Goal: Communication & Community: Ask a question

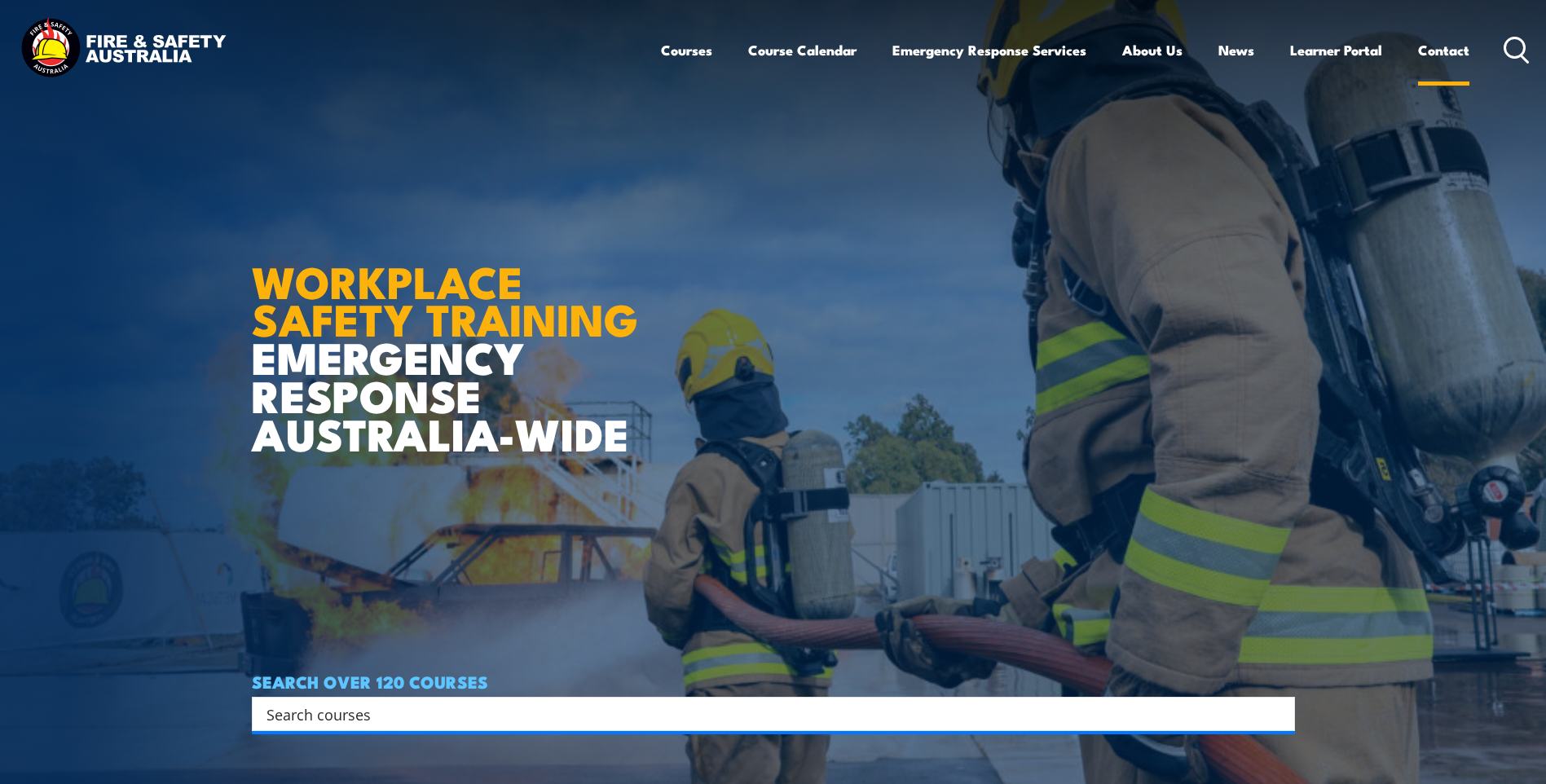
click at [1440, 50] on link "Contact" at bounding box center [1444, 50] width 52 height 43
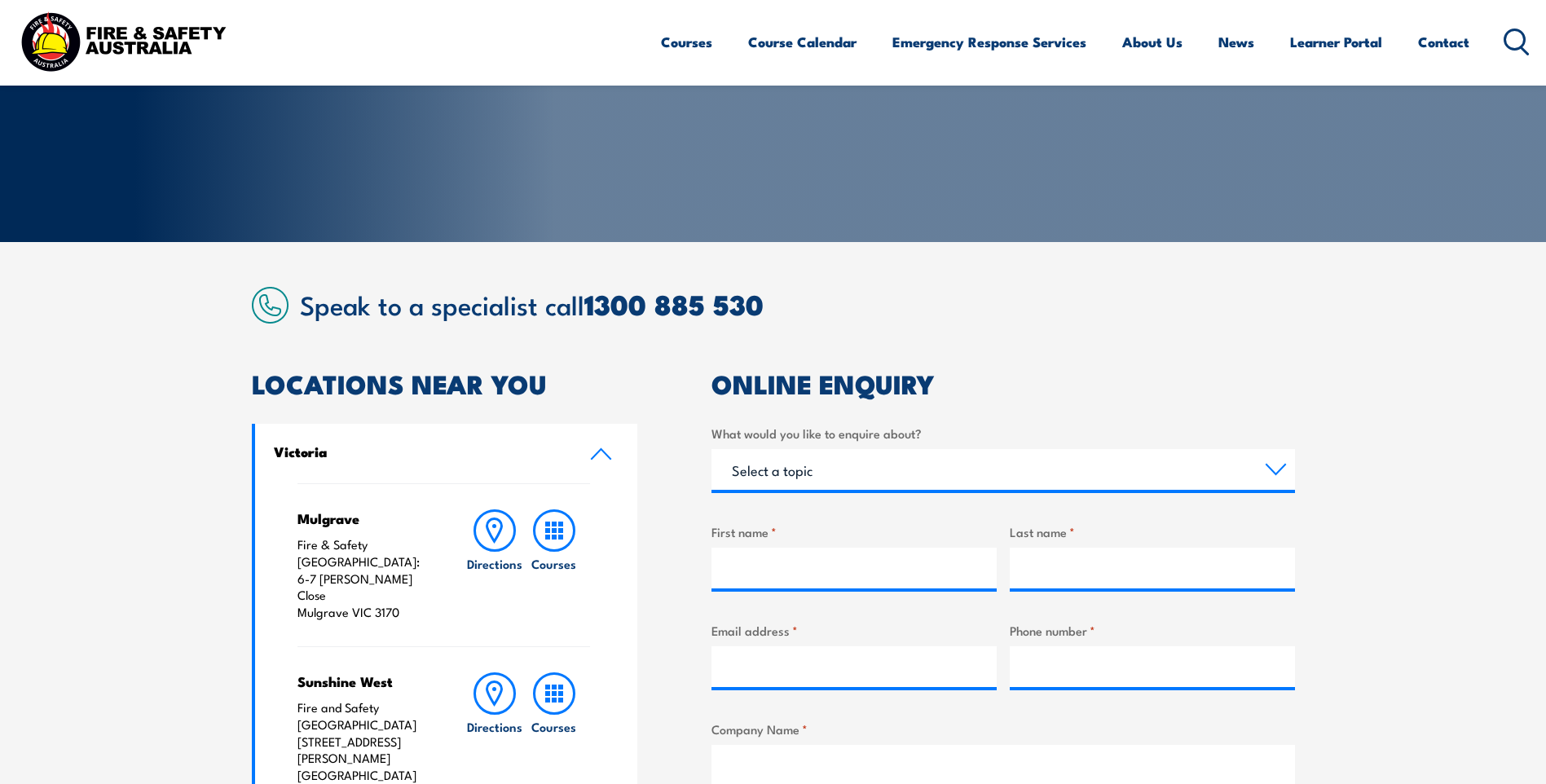
scroll to position [245, 0]
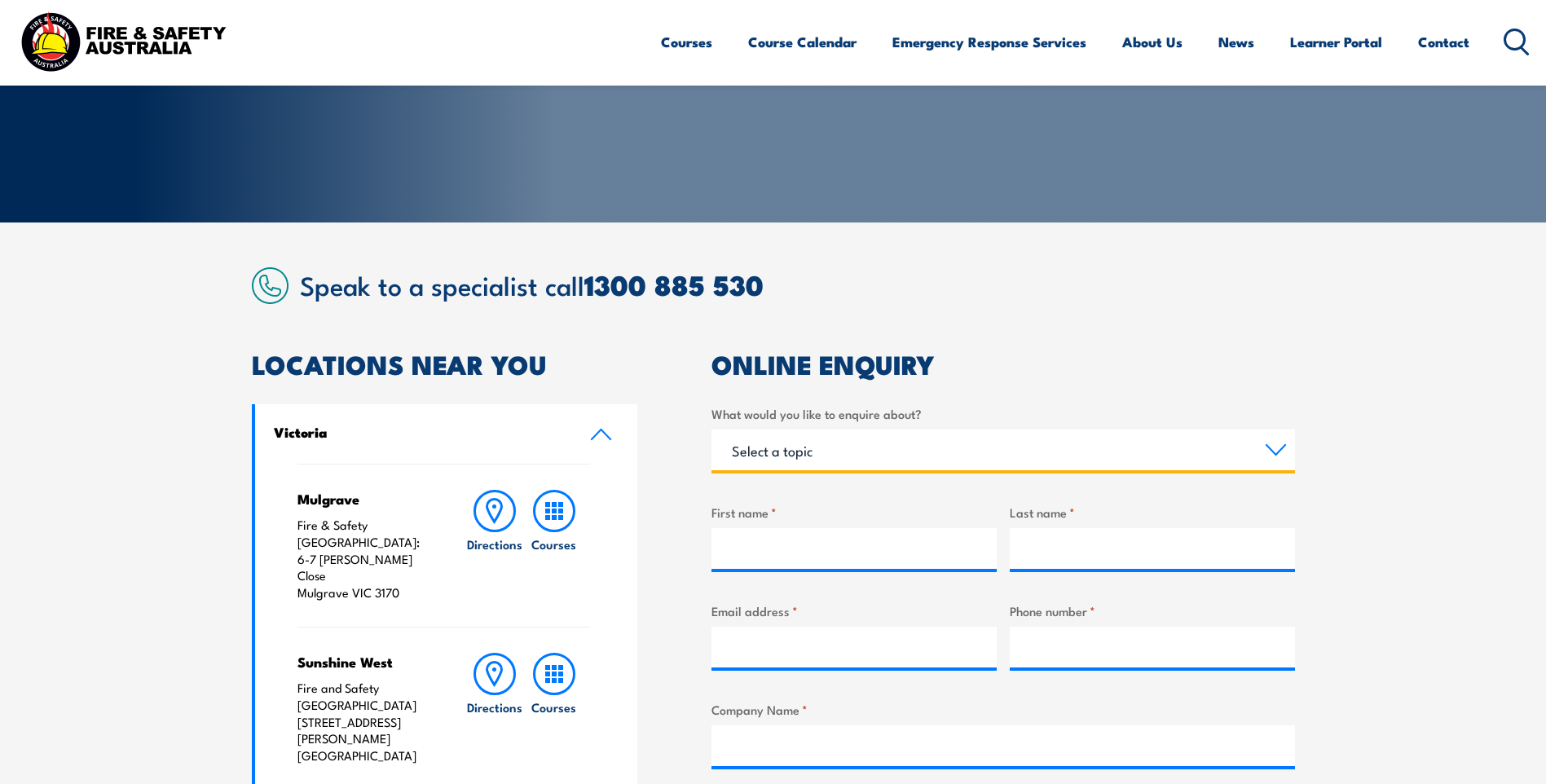
click at [832, 448] on select "Select a topic Training Emergency Response Services General Enquiry" at bounding box center [1003, 450] width 584 height 41
click at [712, 430] on select "Select a topic Training Emergency Response Services General Enquiry" at bounding box center [1003, 450] width 584 height 41
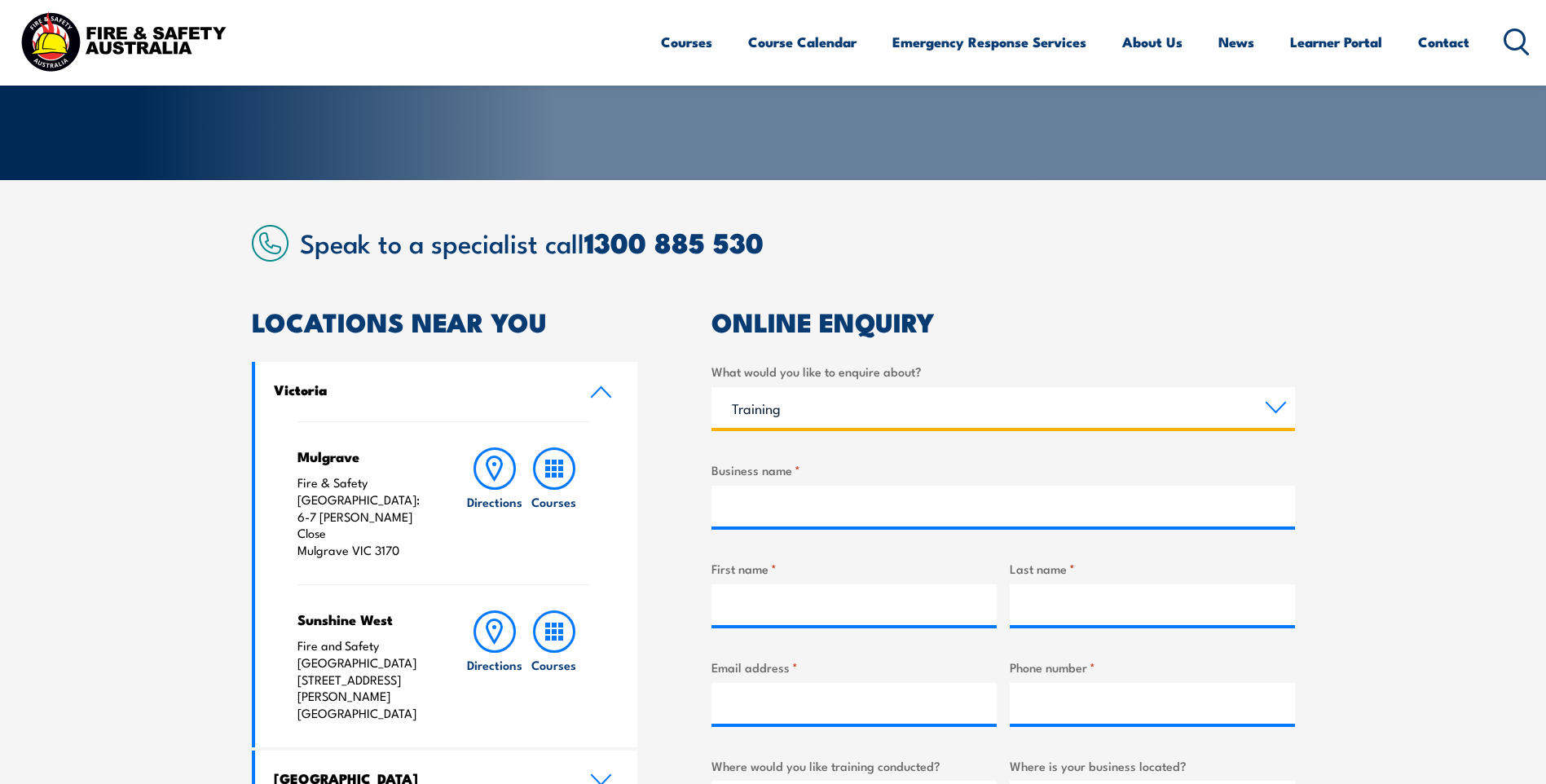
scroll to position [326, 0]
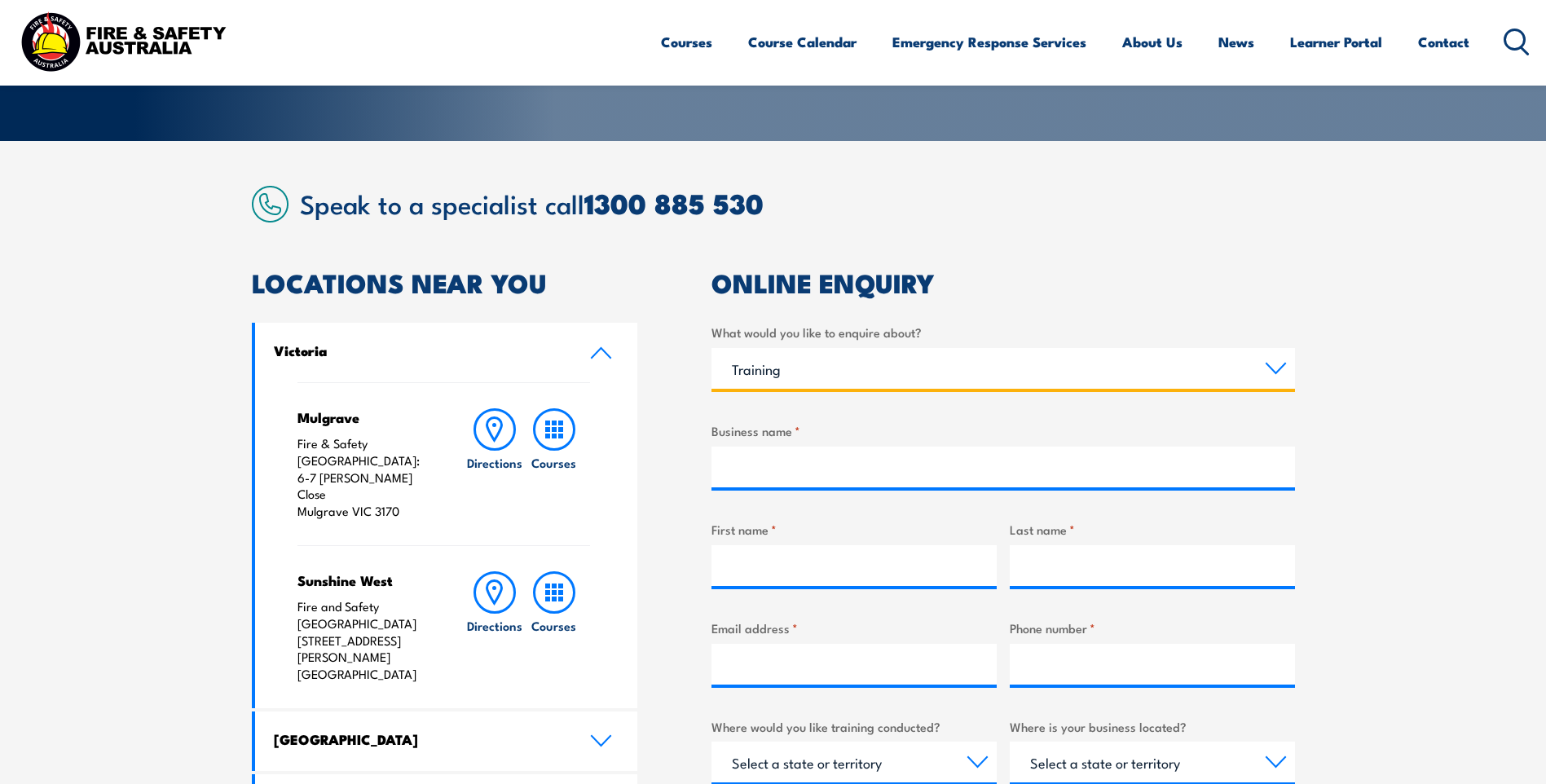
click at [823, 367] on select "Select a topic Training Emergency Response Services General Enquiry" at bounding box center [1003, 368] width 584 height 41
select select "General Enquiry"
click at [712, 348] on select "Select a topic Training Emergency Response Services General Enquiry" at bounding box center [1003, 368] width 584 height 41
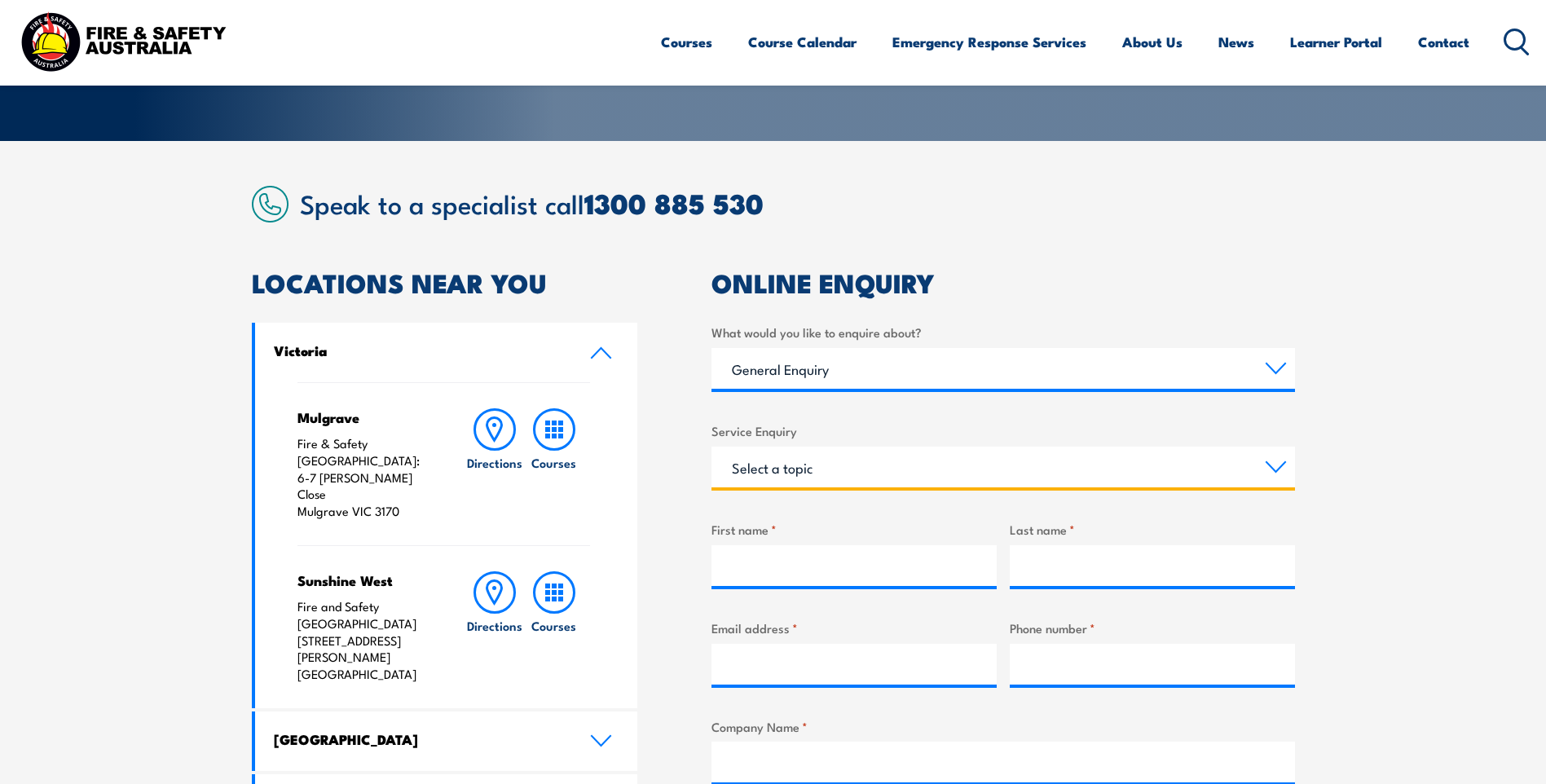
click at [800, 470] on select "Select a topic Assistance in completing an online enrolment booking Request a c…" at bounding box center [1003, 466] width 584 height 41
select select "Request a copy of a certificate"
click at [712, 446] on select "Select a topic Assistance in completing an online enrolment booking Request a c…" at bounding box center [1003, 466] width 584 height 41
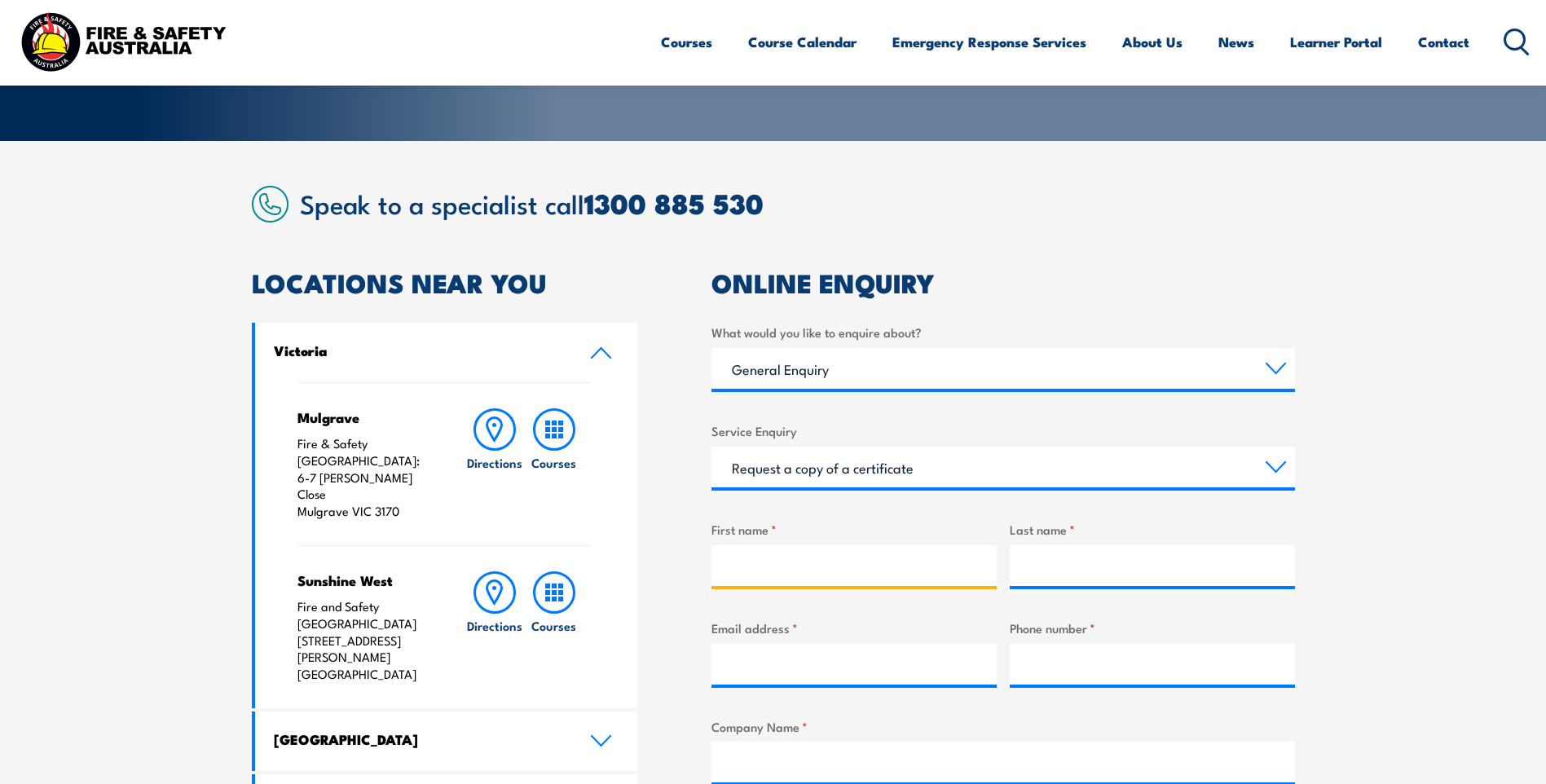
click at [826, 563] on input "First name *" at bounding box center [854, 565] width 285 height 41
type input "Tyson"
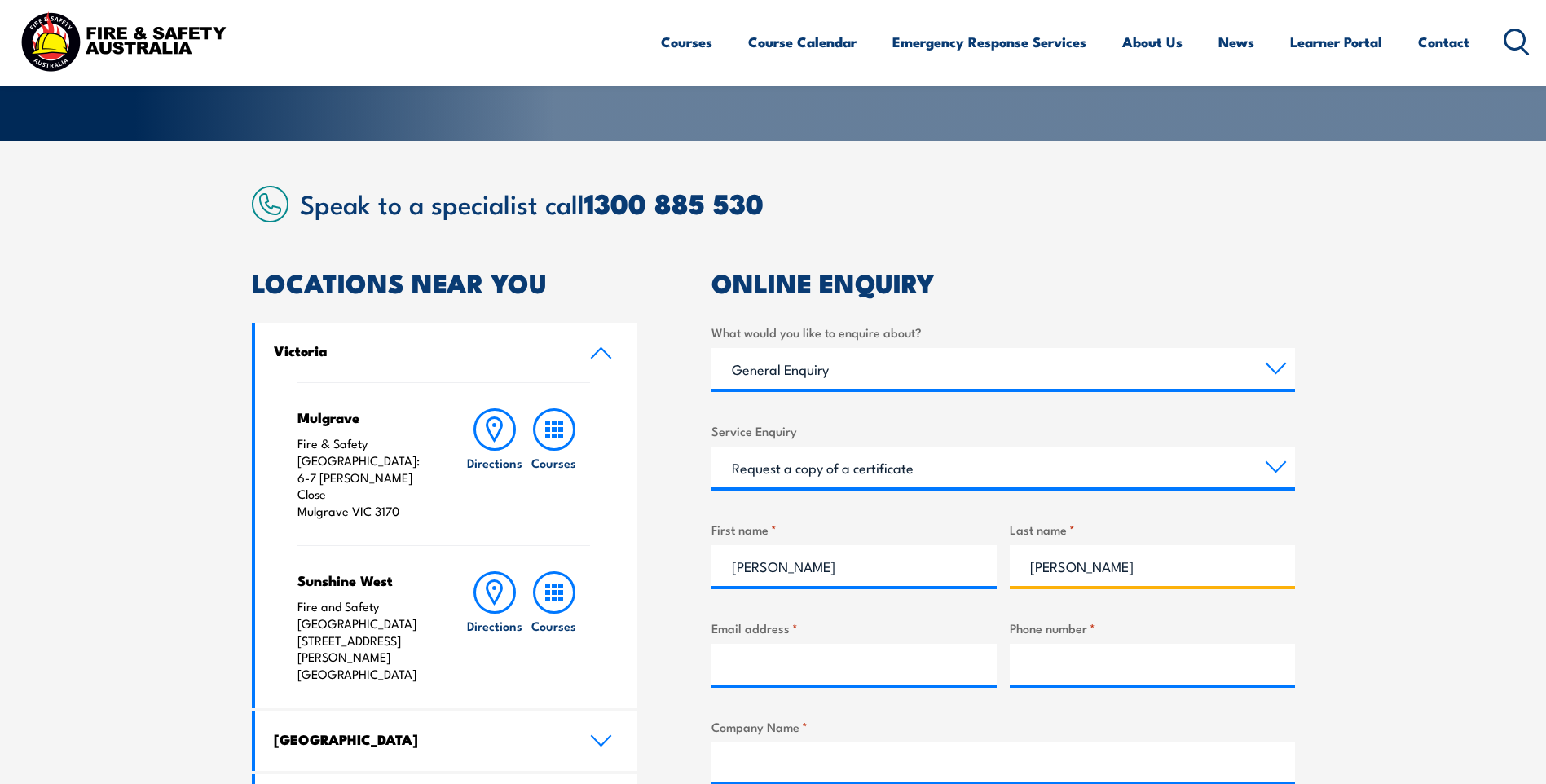
type input "Goff"
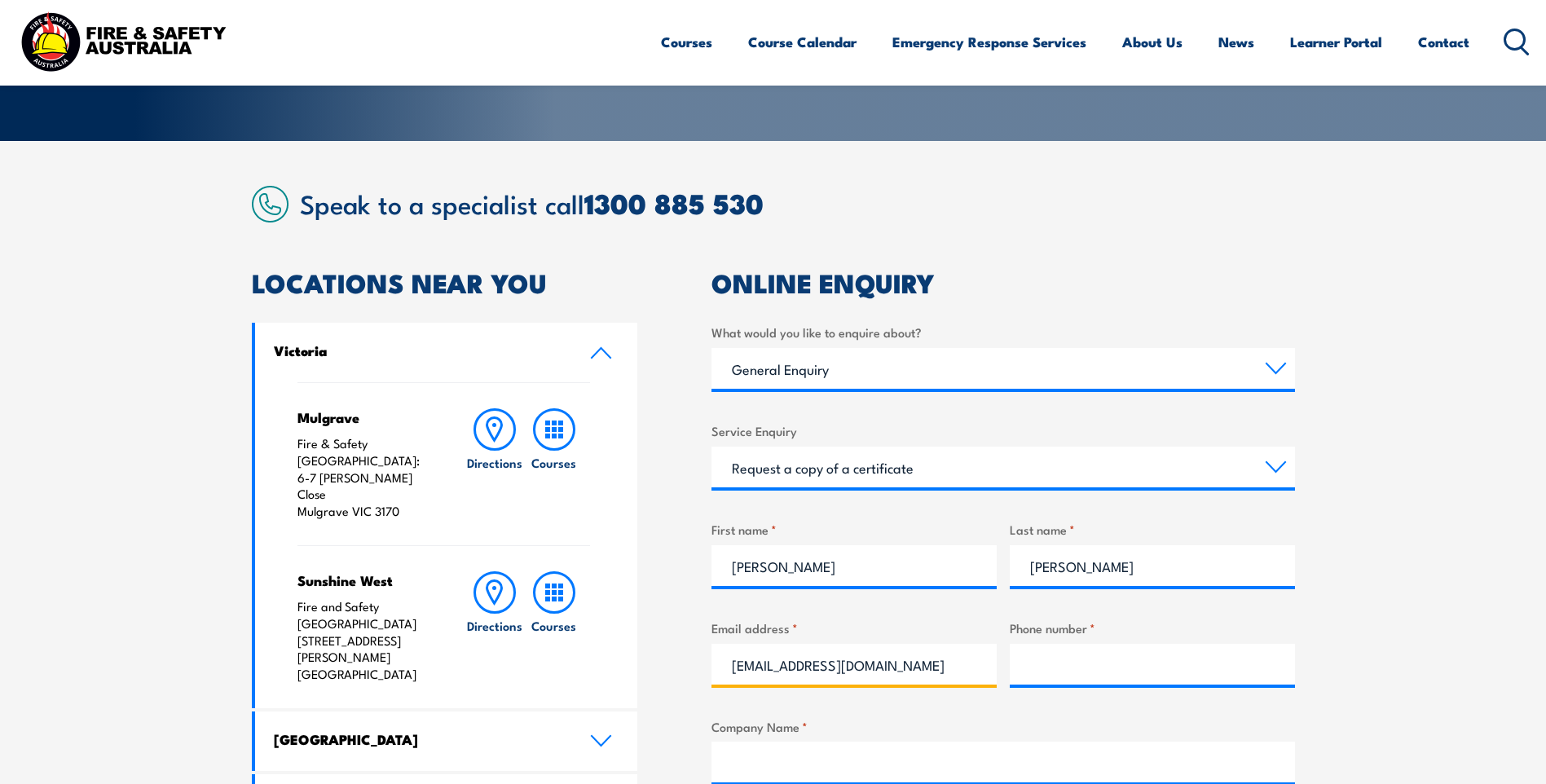
type input "tysongoff21@gmail.com"
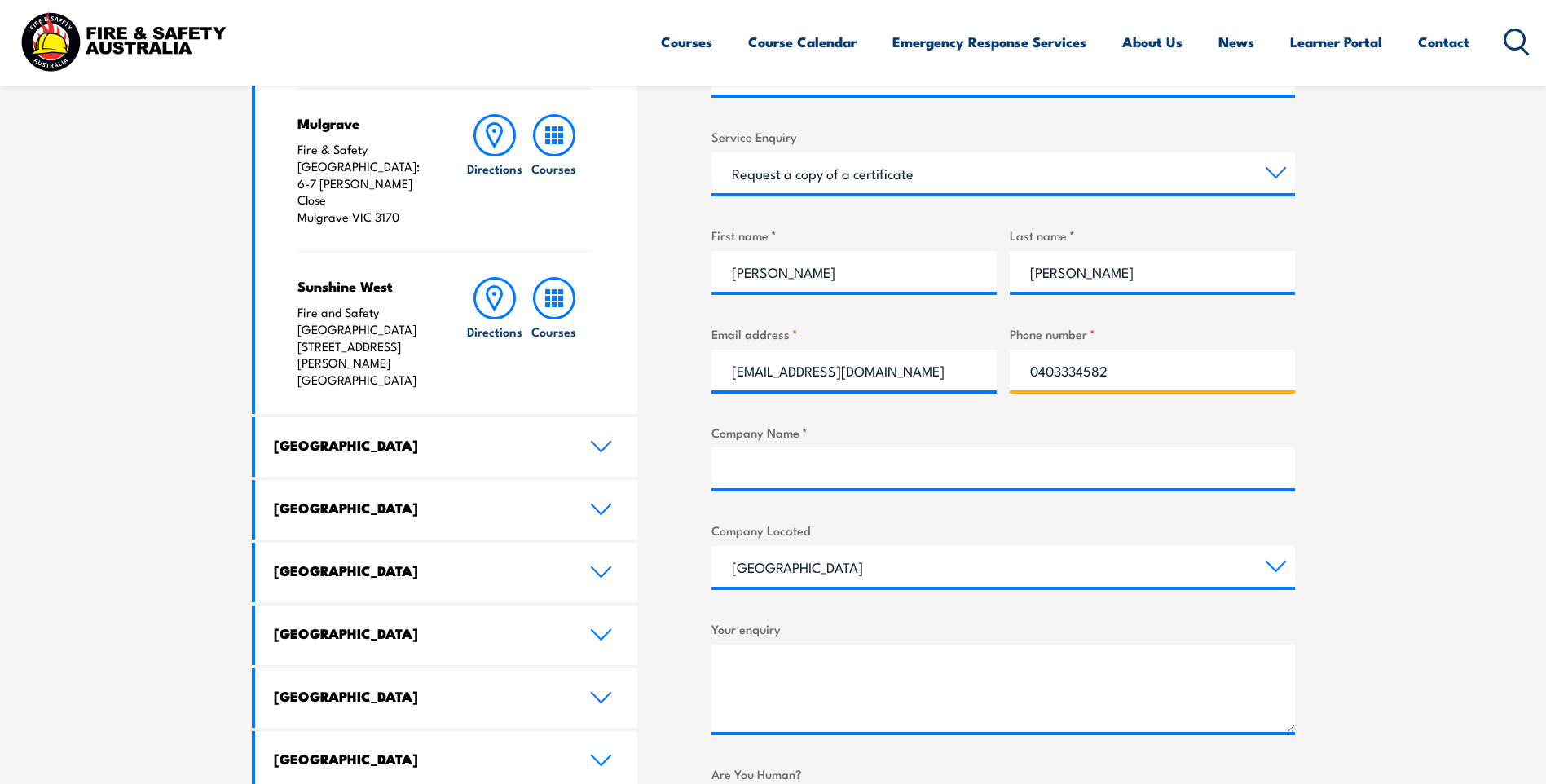
scroll to position [651, 0]
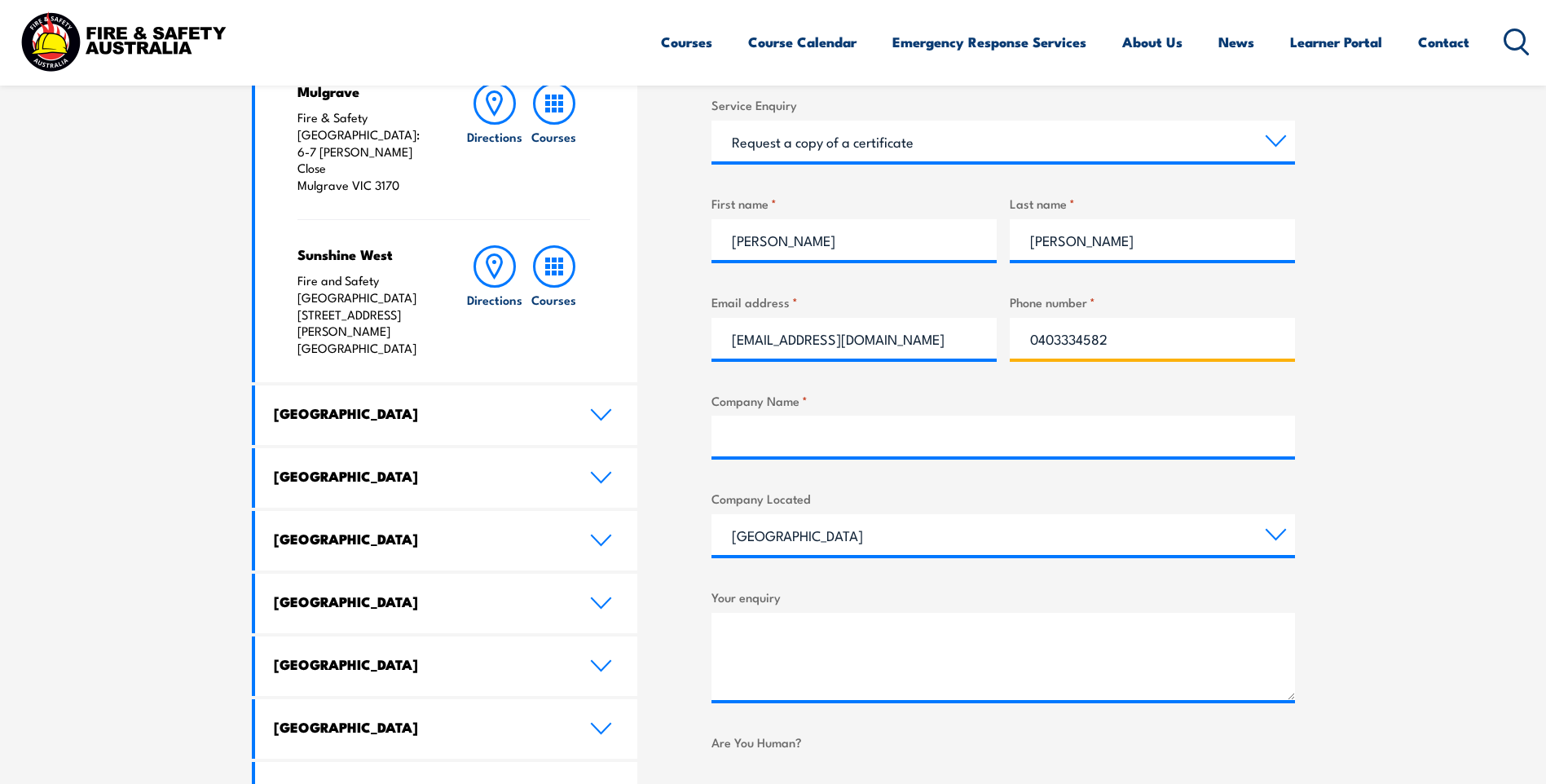
type input "0403334582"
click at [811, 433] on input "Company Name *" at bounding box center [1003, 436] width 584 height 41
type input "+"
type input "Dreamworld"
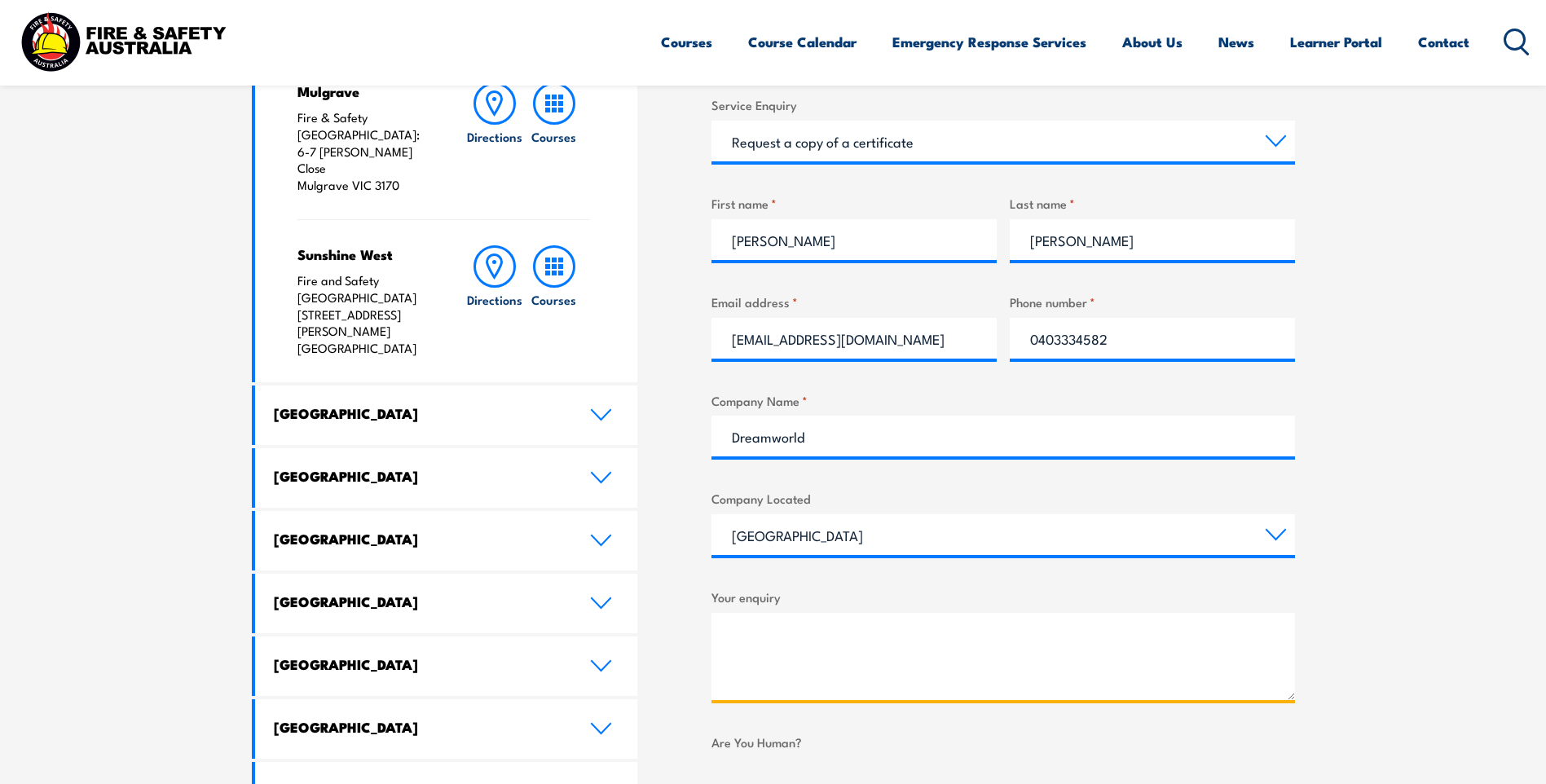
click at [818, 657] on textarea "Your enquiry" at bounding box center [1003, 656] width 584 height 88
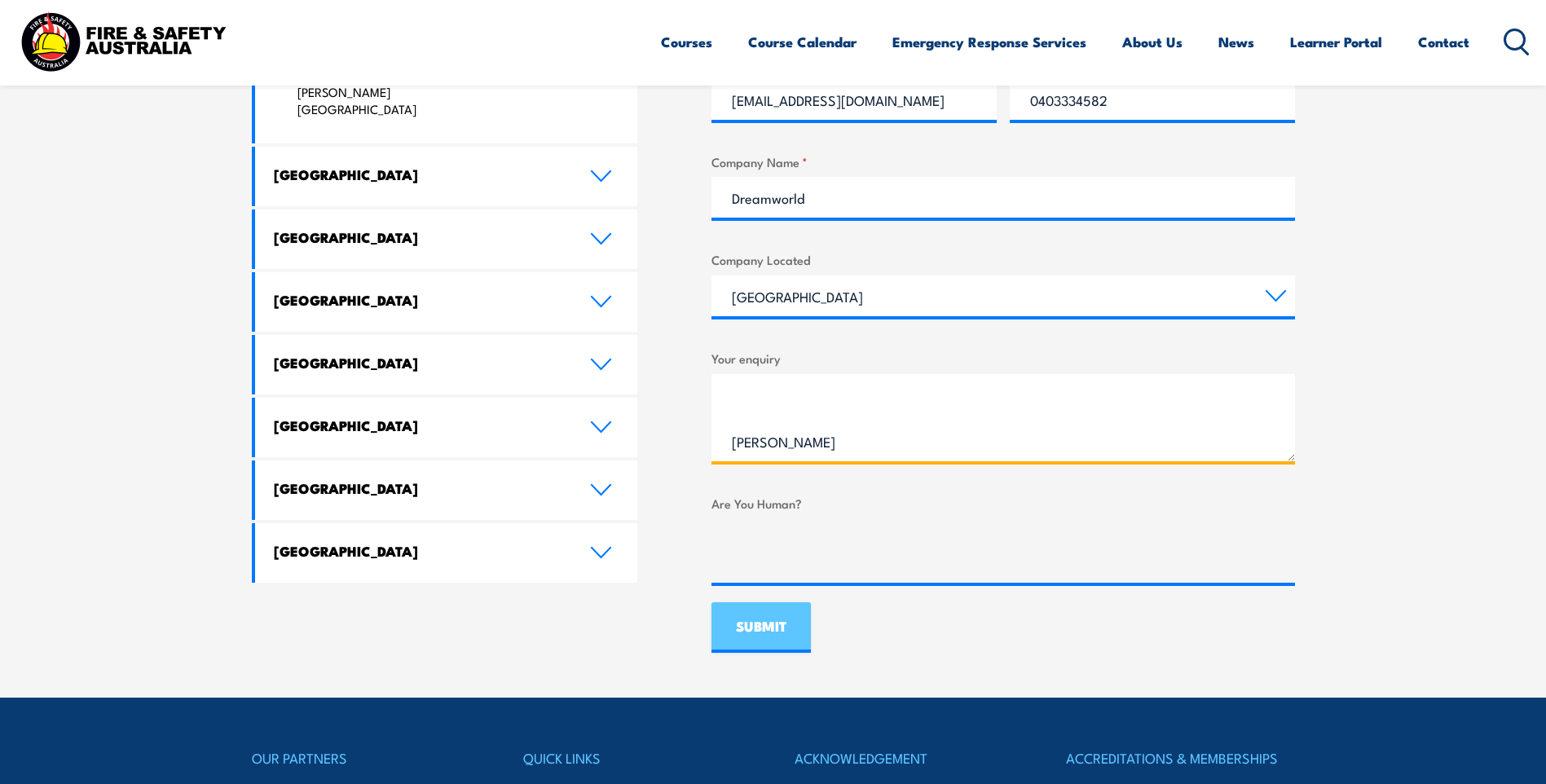
scroll to position [896, 0]
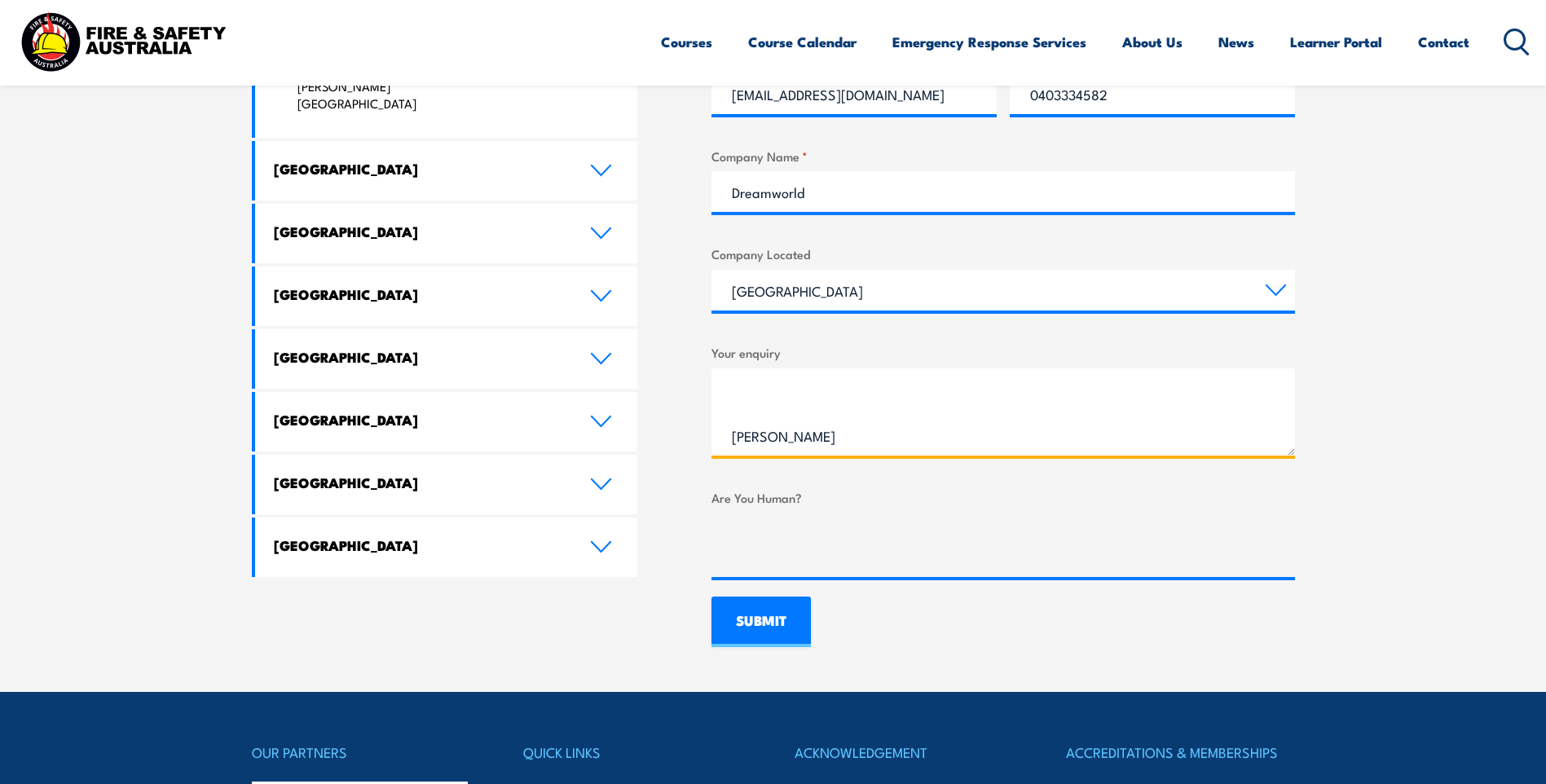
type textarea "Good Morning, I am just hoping to get a copy of my FSA certificate. Cheers, Tys…"
click at [762, 624] on input "SUBMIT" at bounding box center [761, 622] width 99 height 51
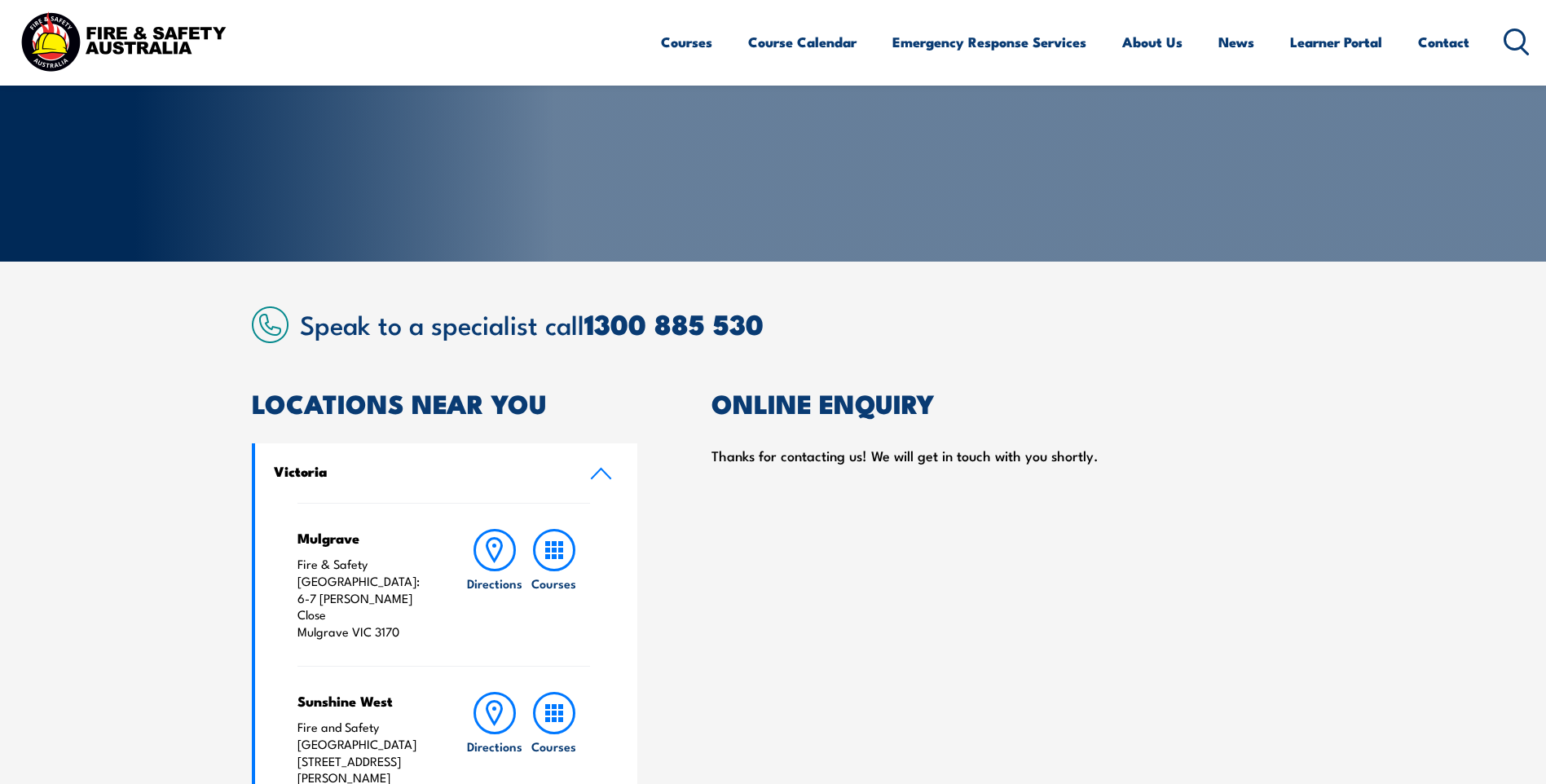
scroll to position [0, 0]
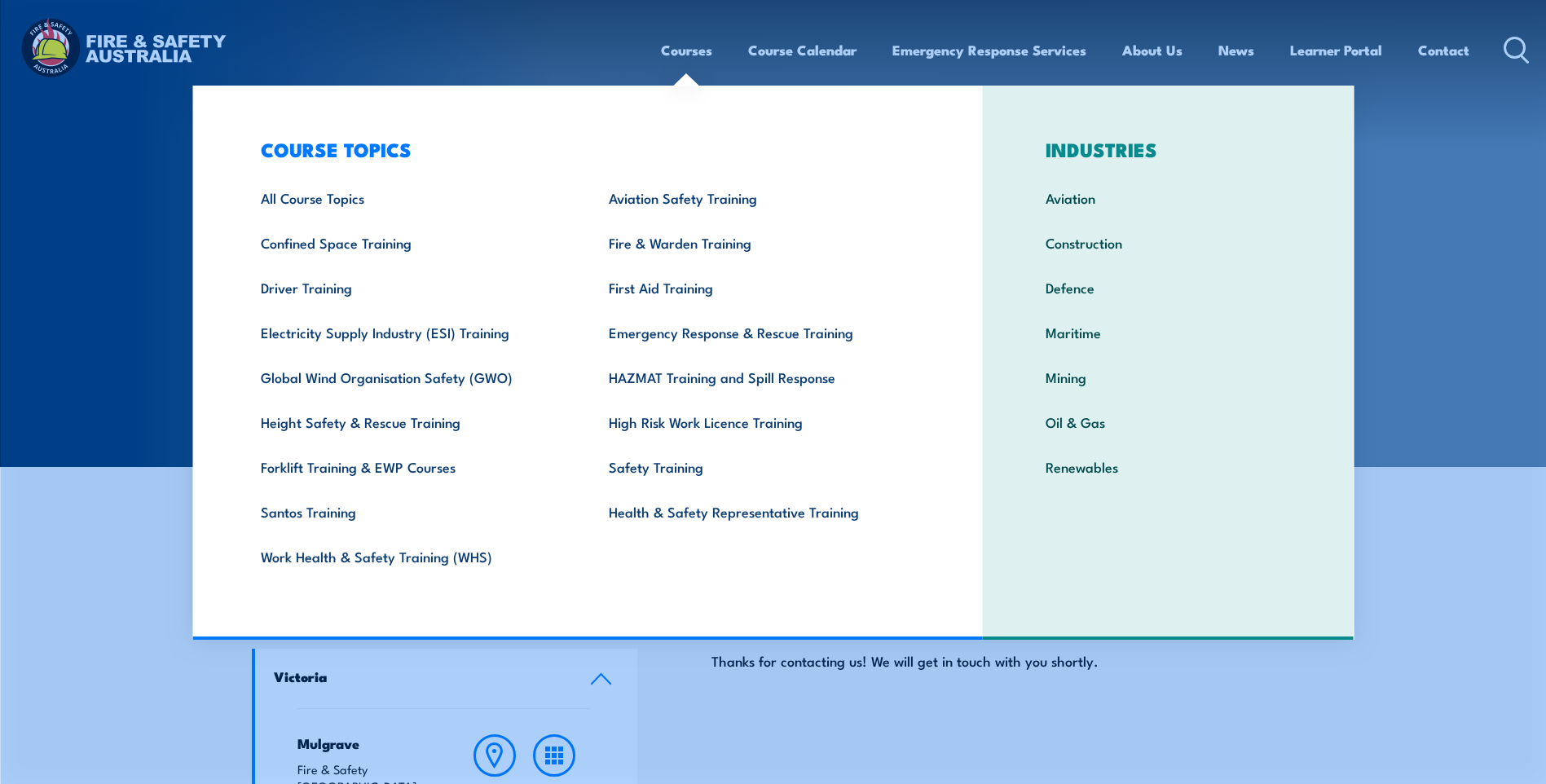
click at [698, 55] on link "Courses" at bounding box center [686, 50] width 52 height 43
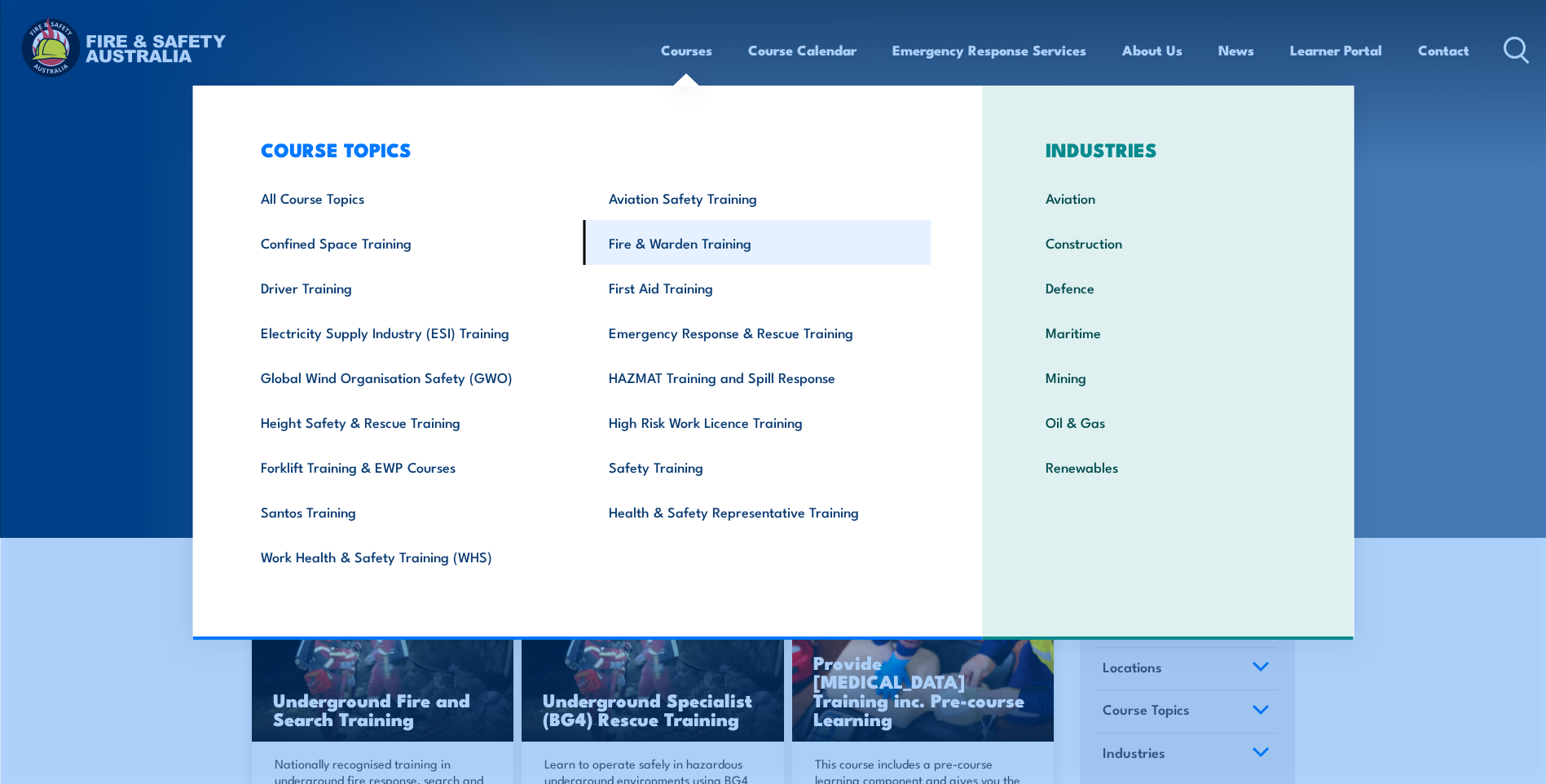
click at [698, 237] on link "Fire & Warden Training" at bounding box center [757, 242] width 348 height 45
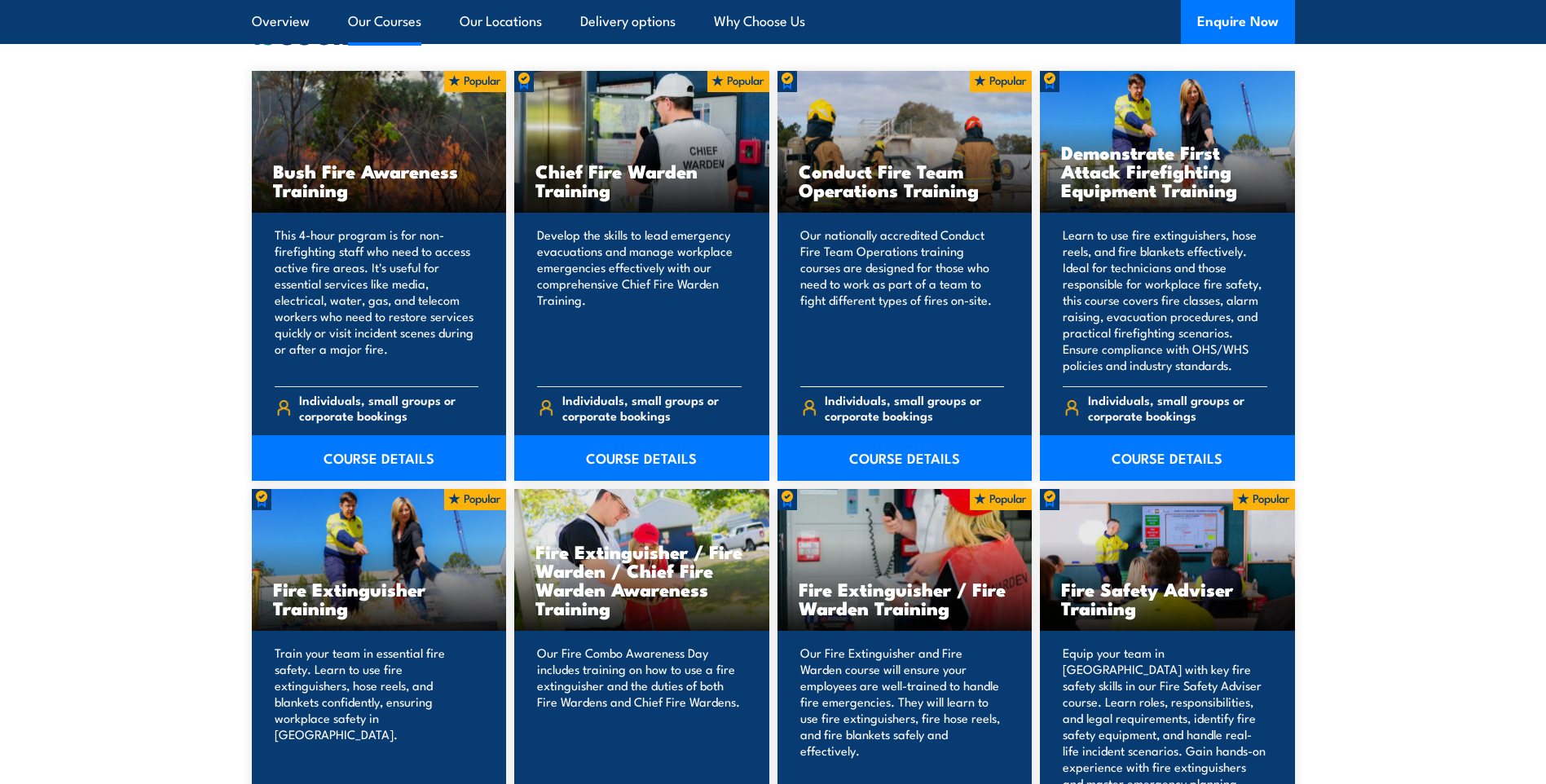
scroll to position [1548, 0]
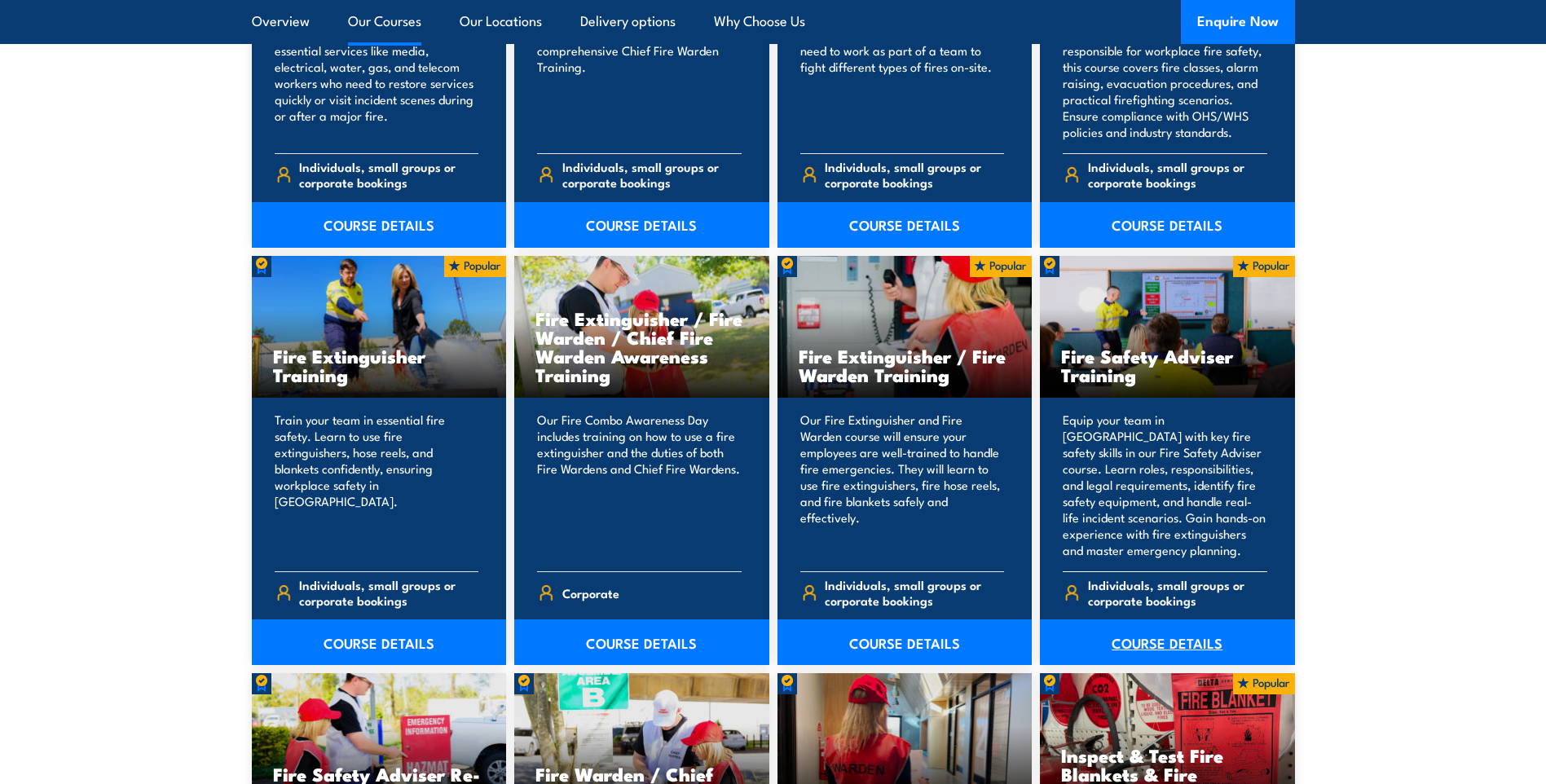
click at [1130, 642] on link "COURSE DETAILS" at bounding box center [1168, 642] width 255 height 46
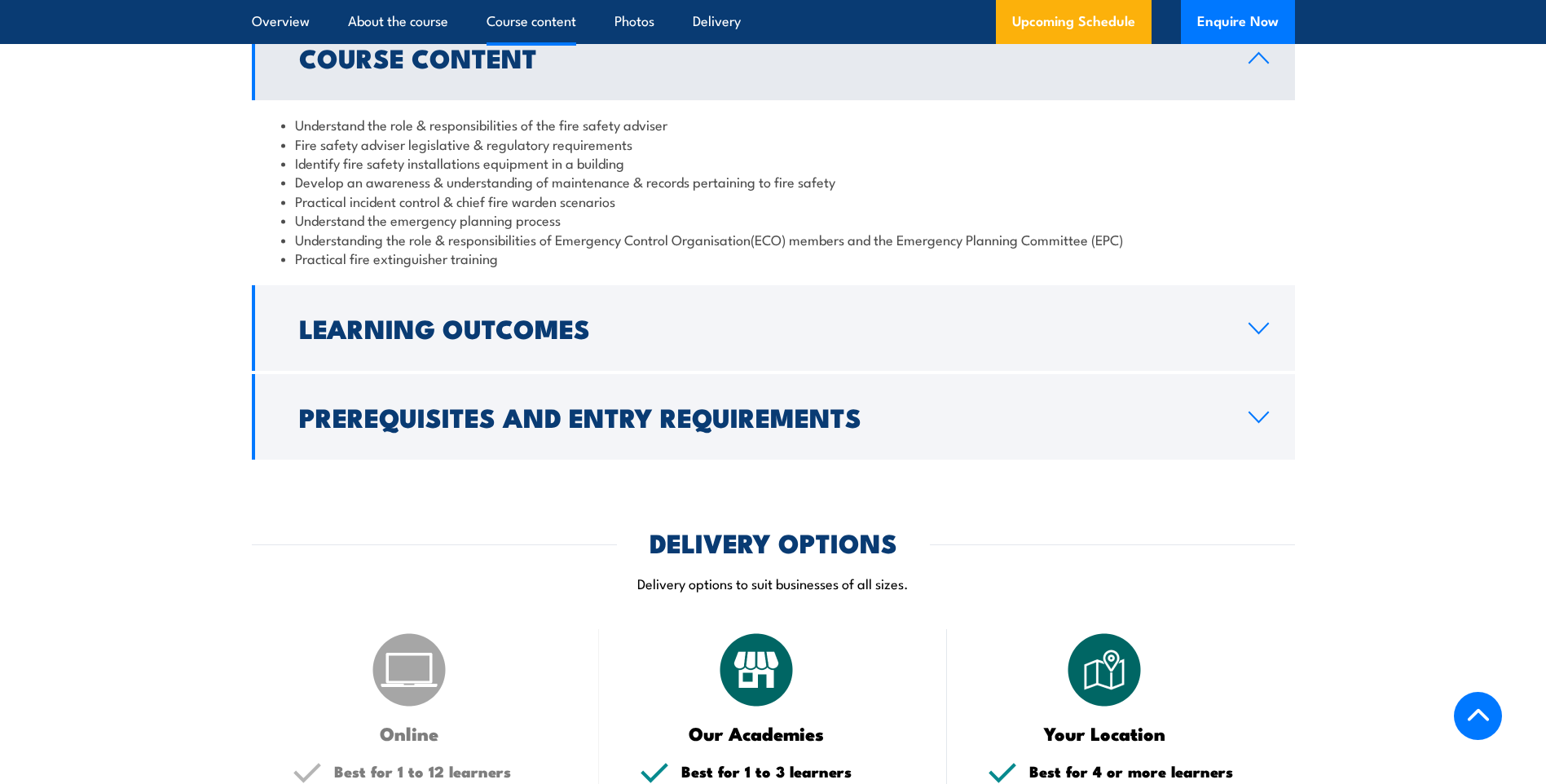
scroll to position [1629, 0]
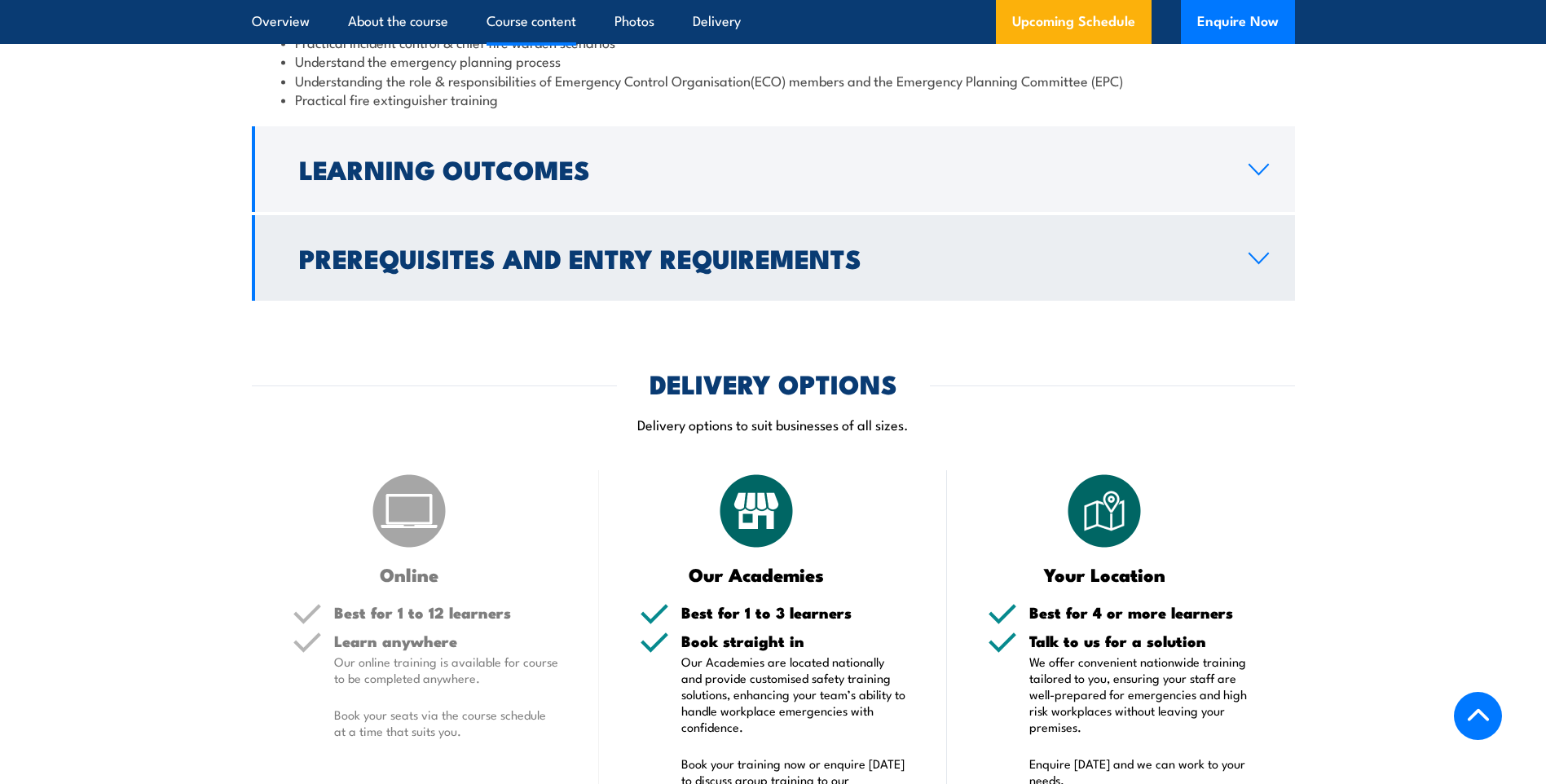
click at [859, 268] on h2 "Prerequisites and Entry Requirements" at bounding box center [761, 258] width 924 height 23
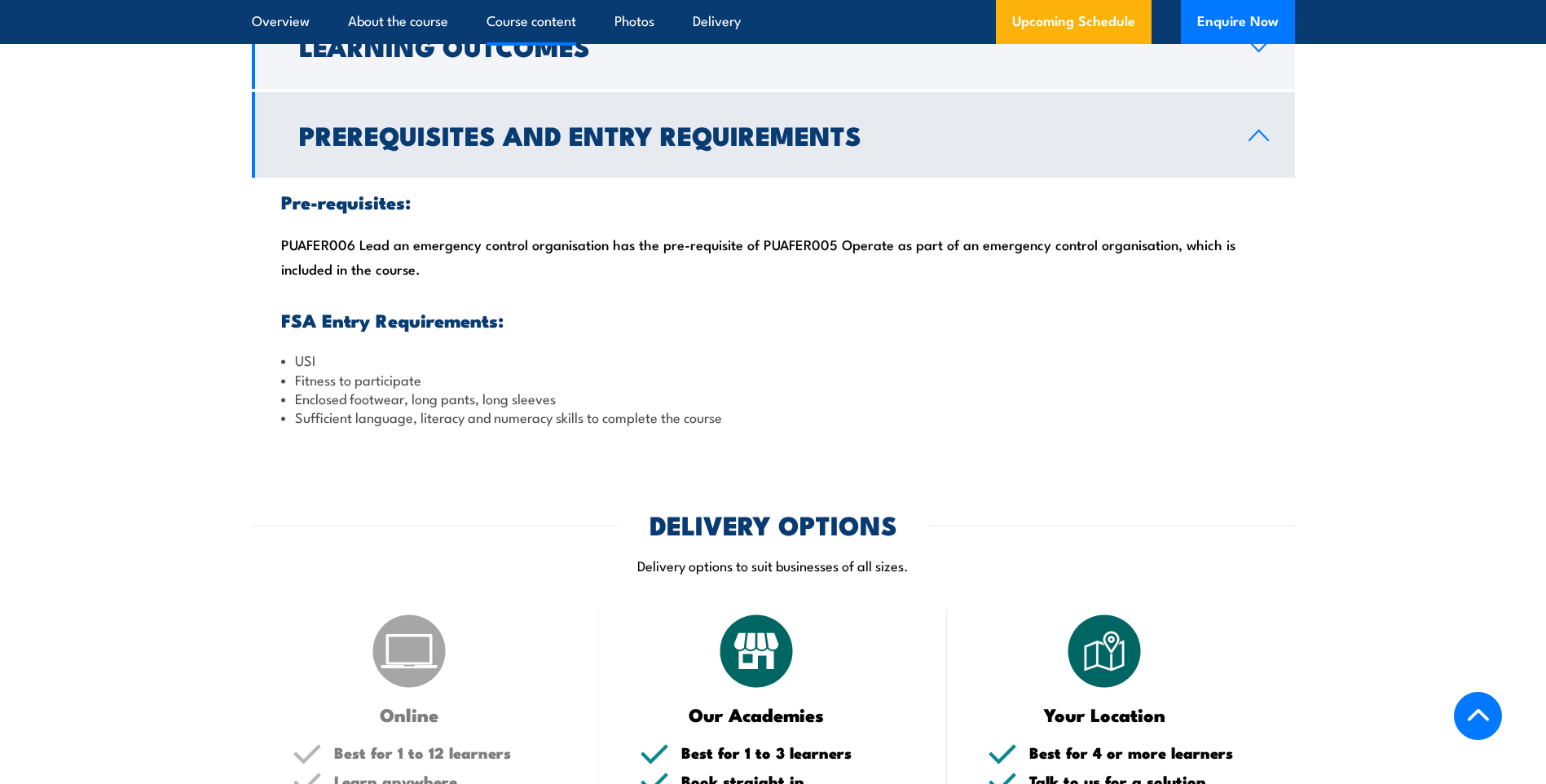
scroll to position [1534, 0]
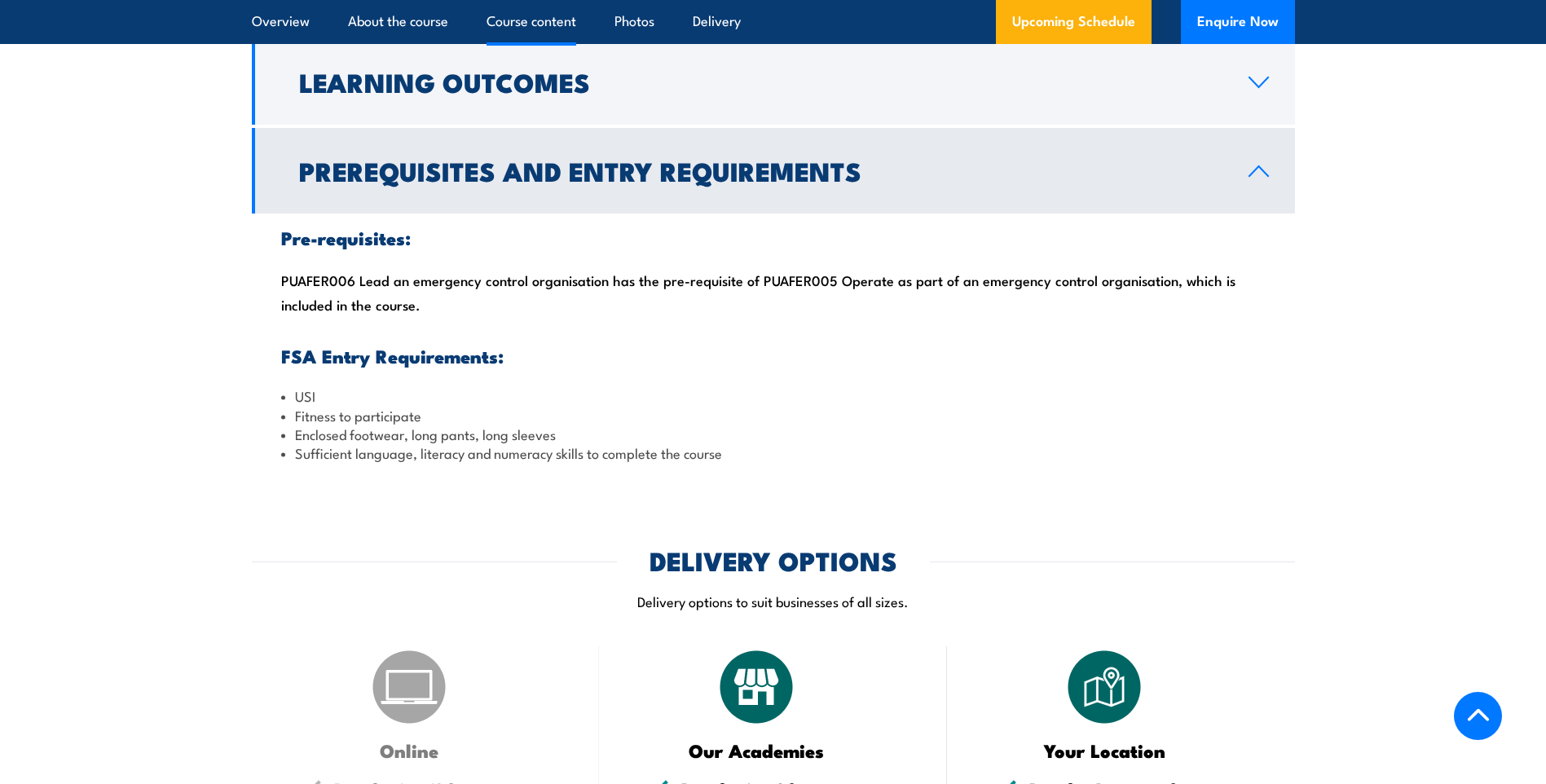
click at [930, 214] on link "Prerequisites and Entry Requirements" at bounding box center [774, 170] width 1043 height 86
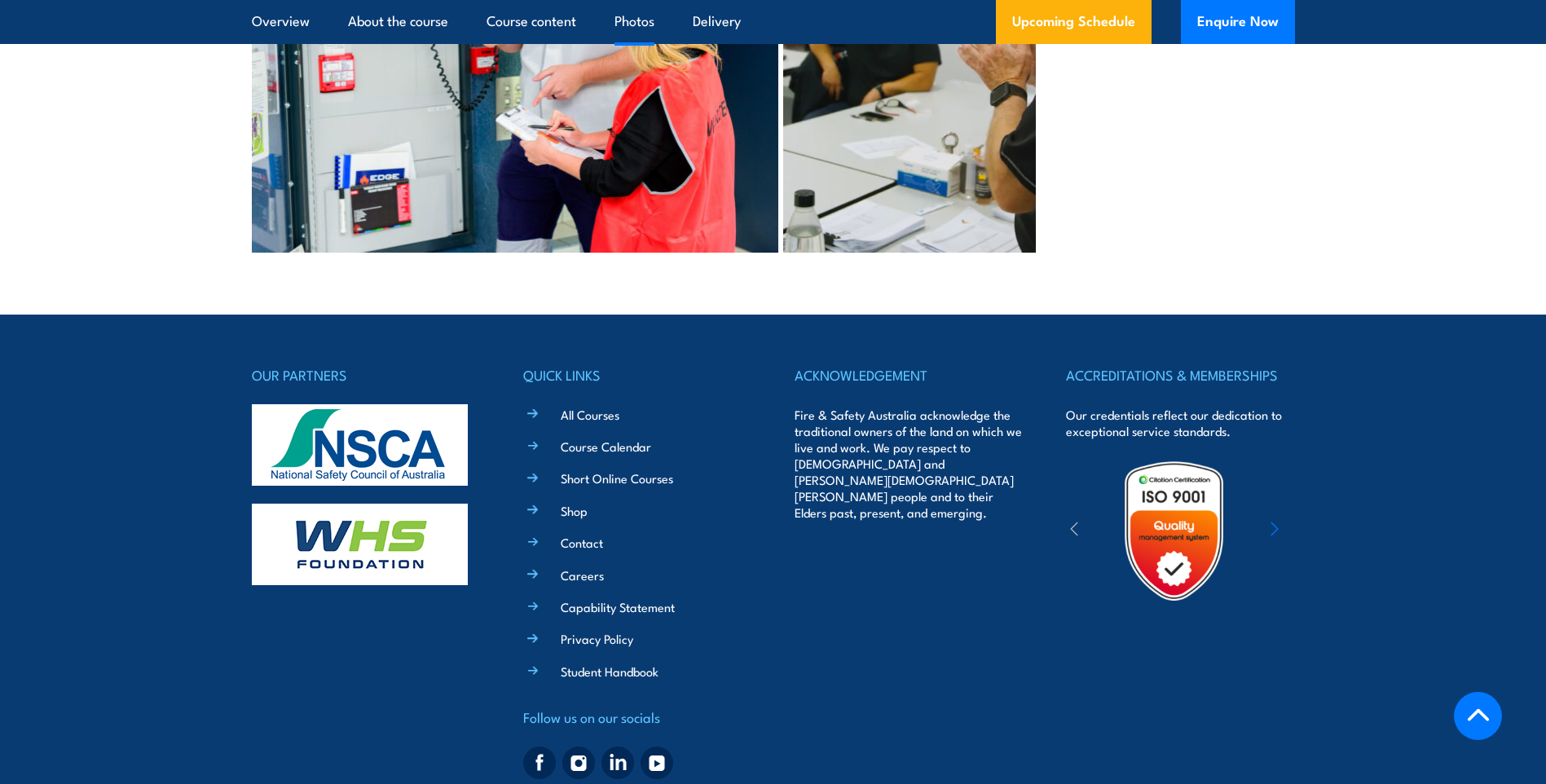
scroll to position [4764, 0]
